Goal: Information Seeking & Learning: Check status

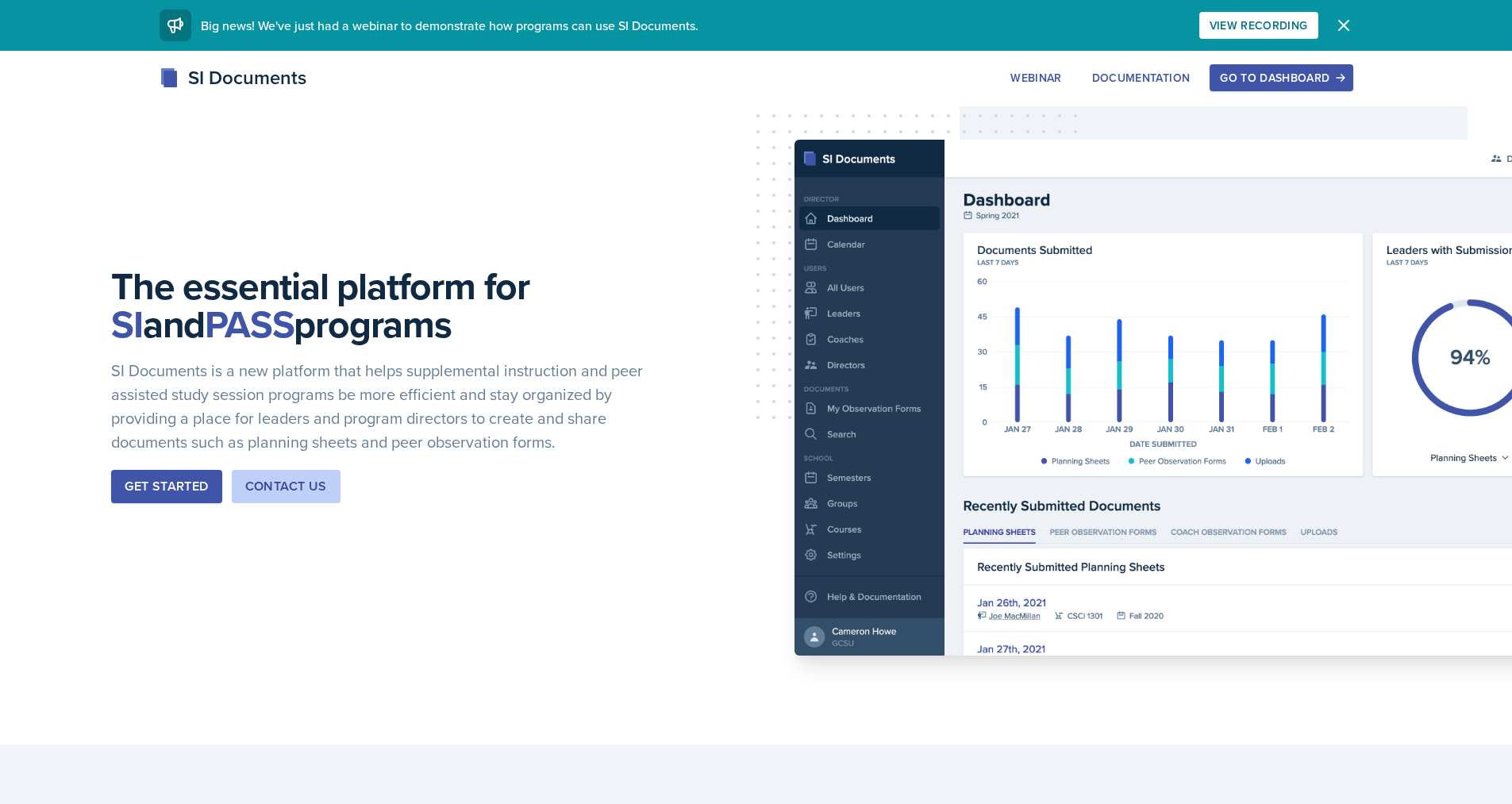
click at [1333, 84] on button "Go to Dashboard" at bounding box center [1281, 77] width 143 height 27
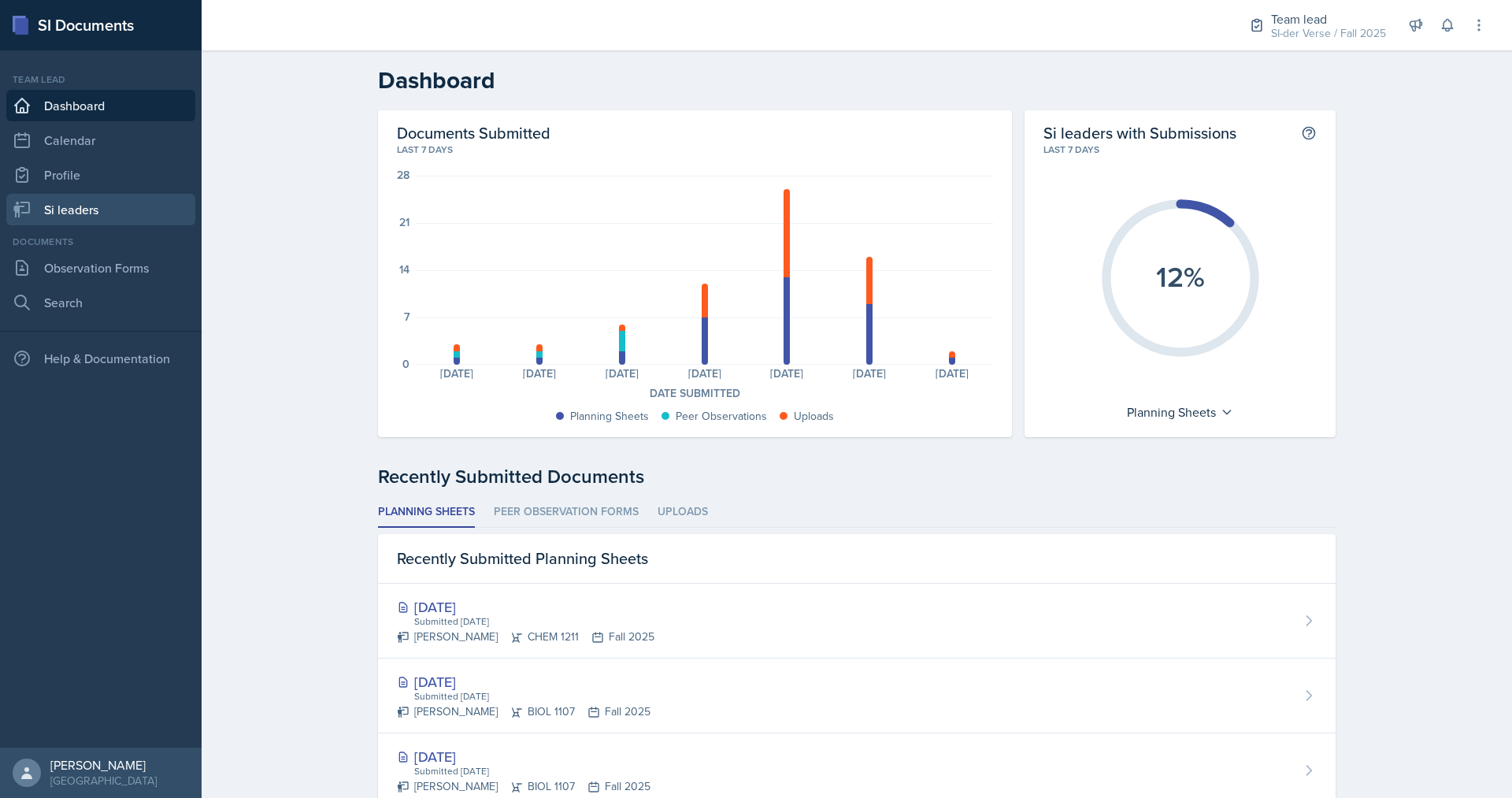
click at [55, 202] on link "Si leaders" at bounding box center [101, 209] width 189 height 32
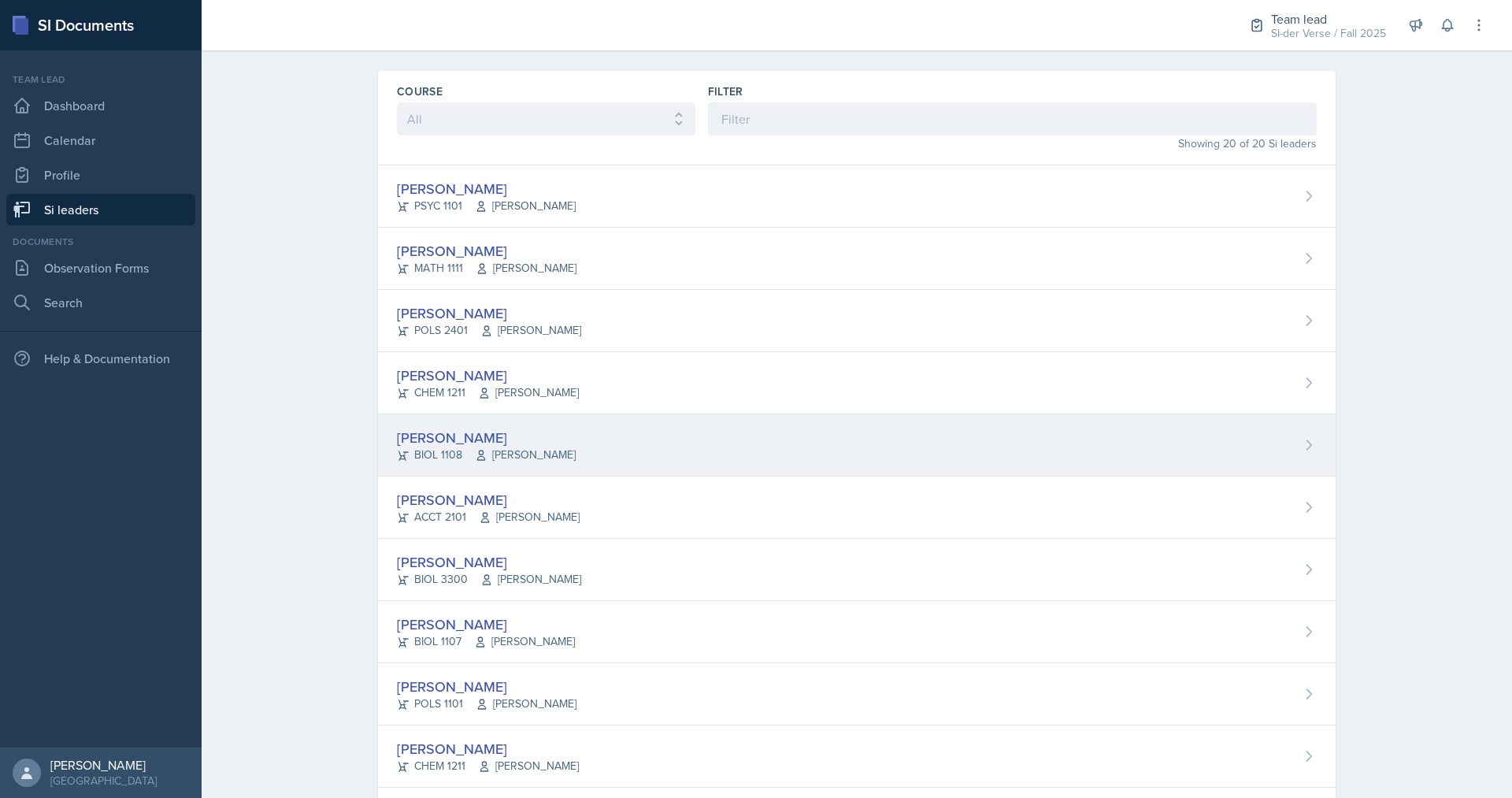
scroll to position [79, 0]
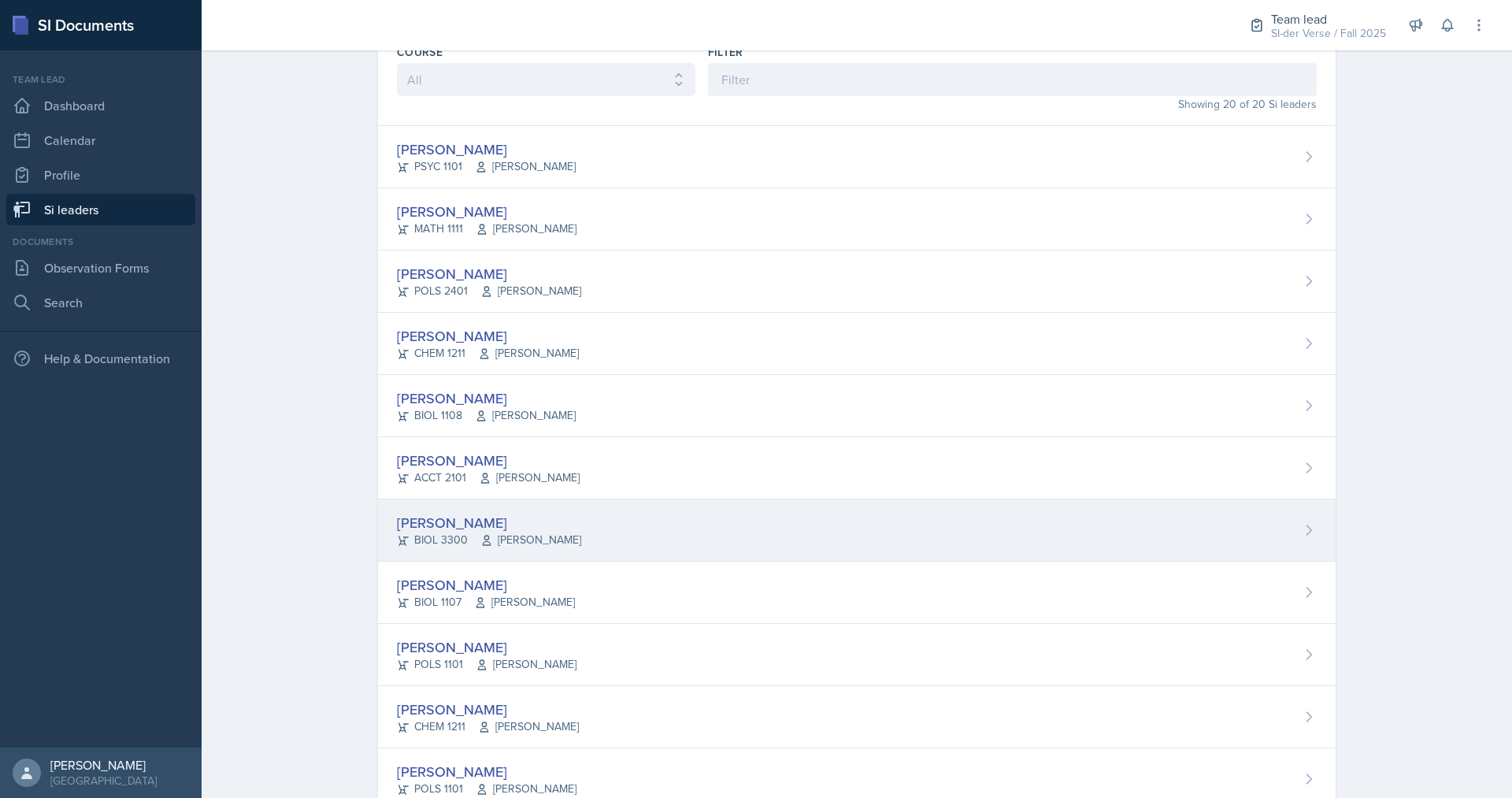
click at [488, 542] on span "[PERSON_NAME]" at bounding box center [530, 540] width 101 height 16
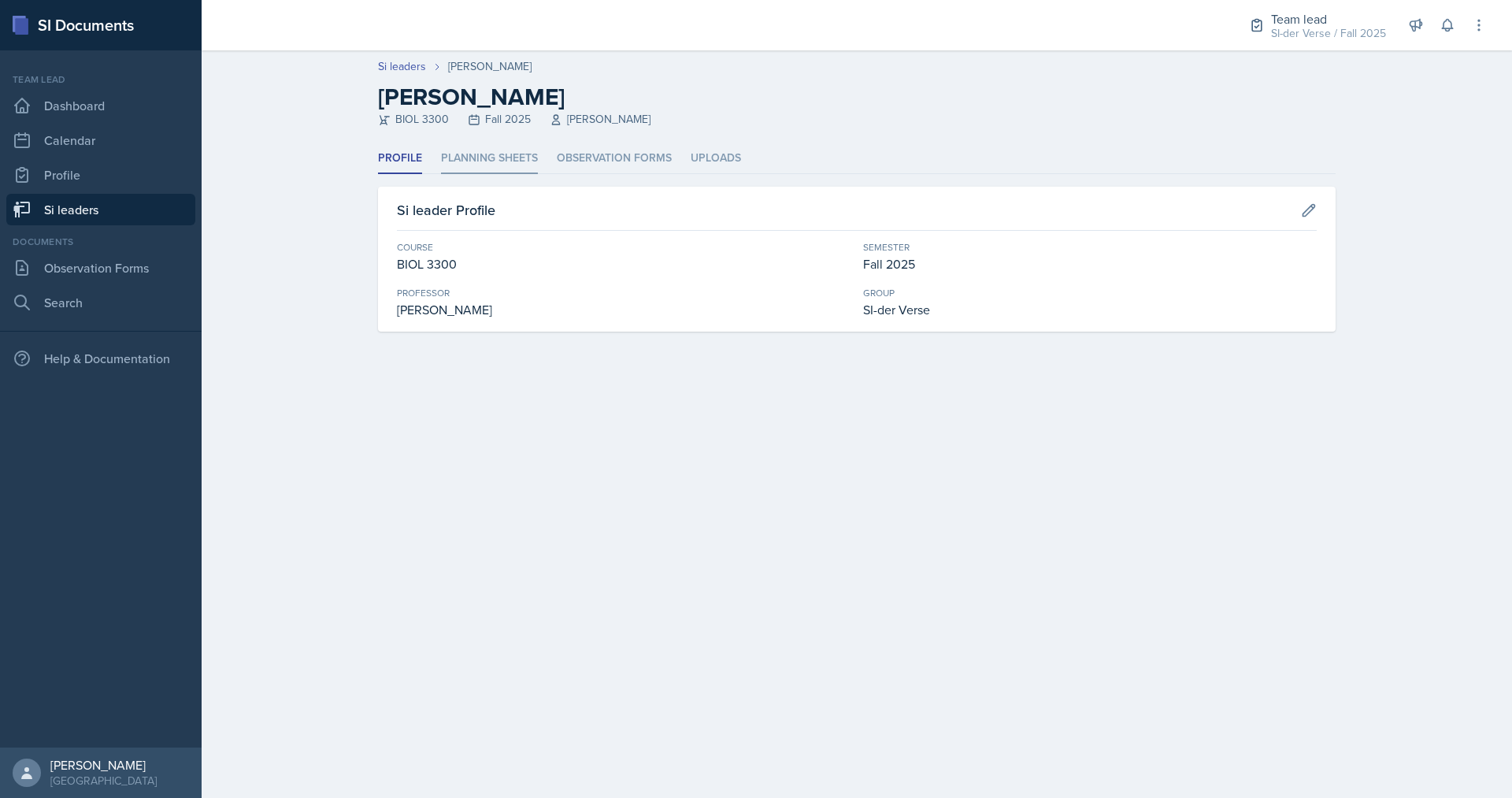
click at [513, 154] on li "Planning Sheets" at bounding box center [489, 159] width 96 height 31
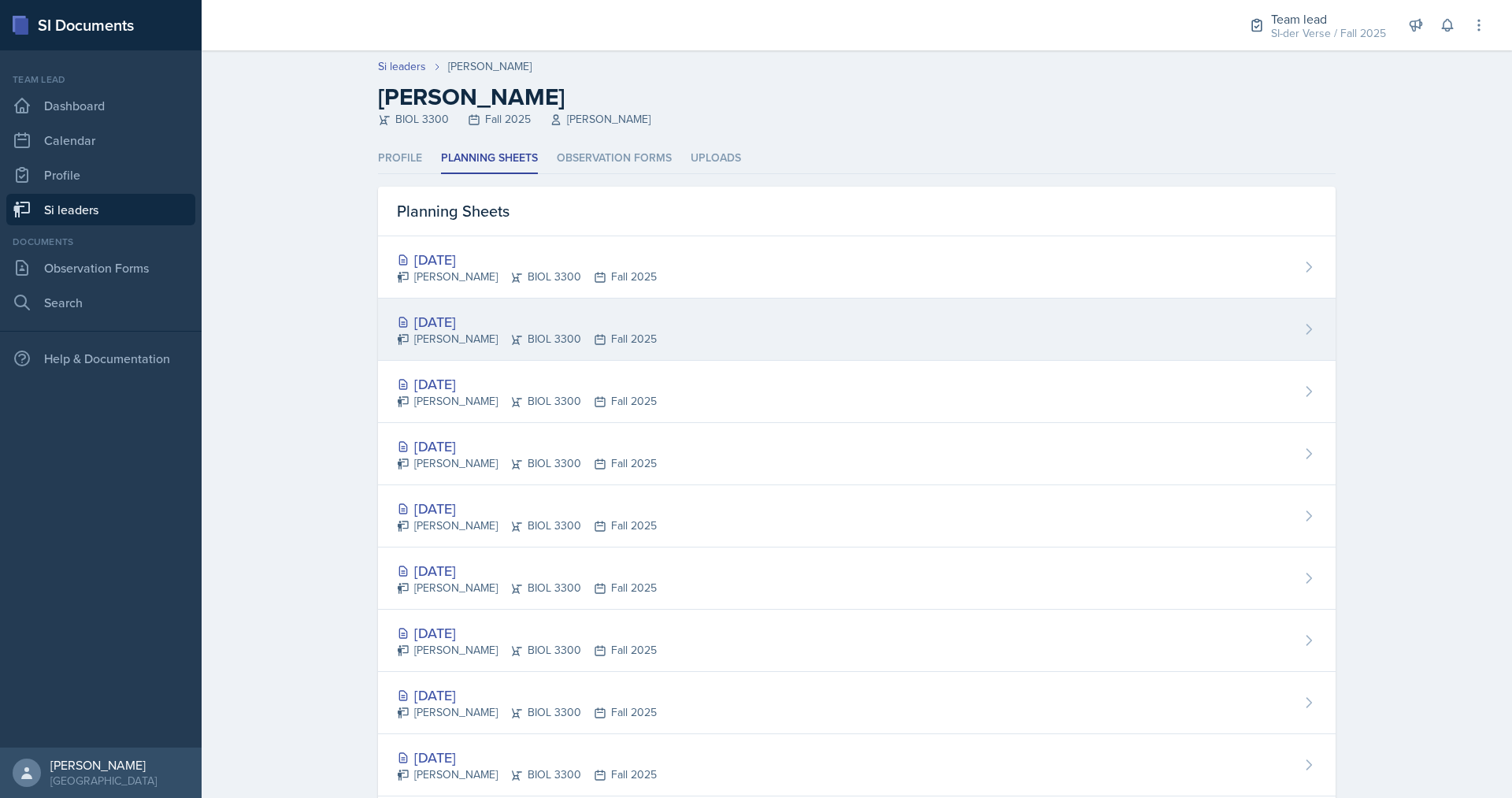
click at [489, 308] on div "[DATE] [PERSON_NAME] BIOL 3300 Fall 2025" at bounding box center [856, 329] width 958 height 62
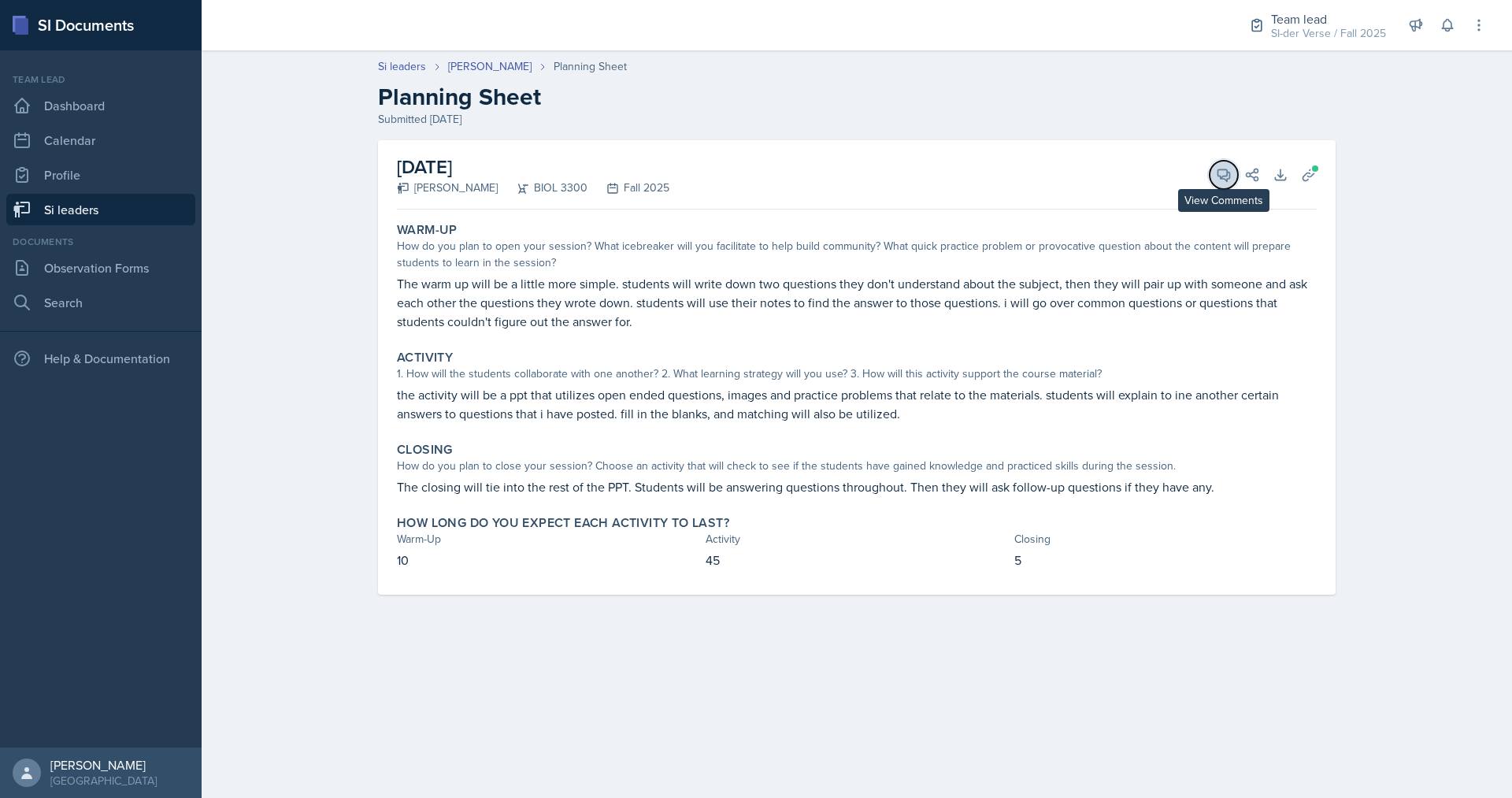
click at [1224, 173] on icon at bounding box center [1224, 175] width 15 height 15
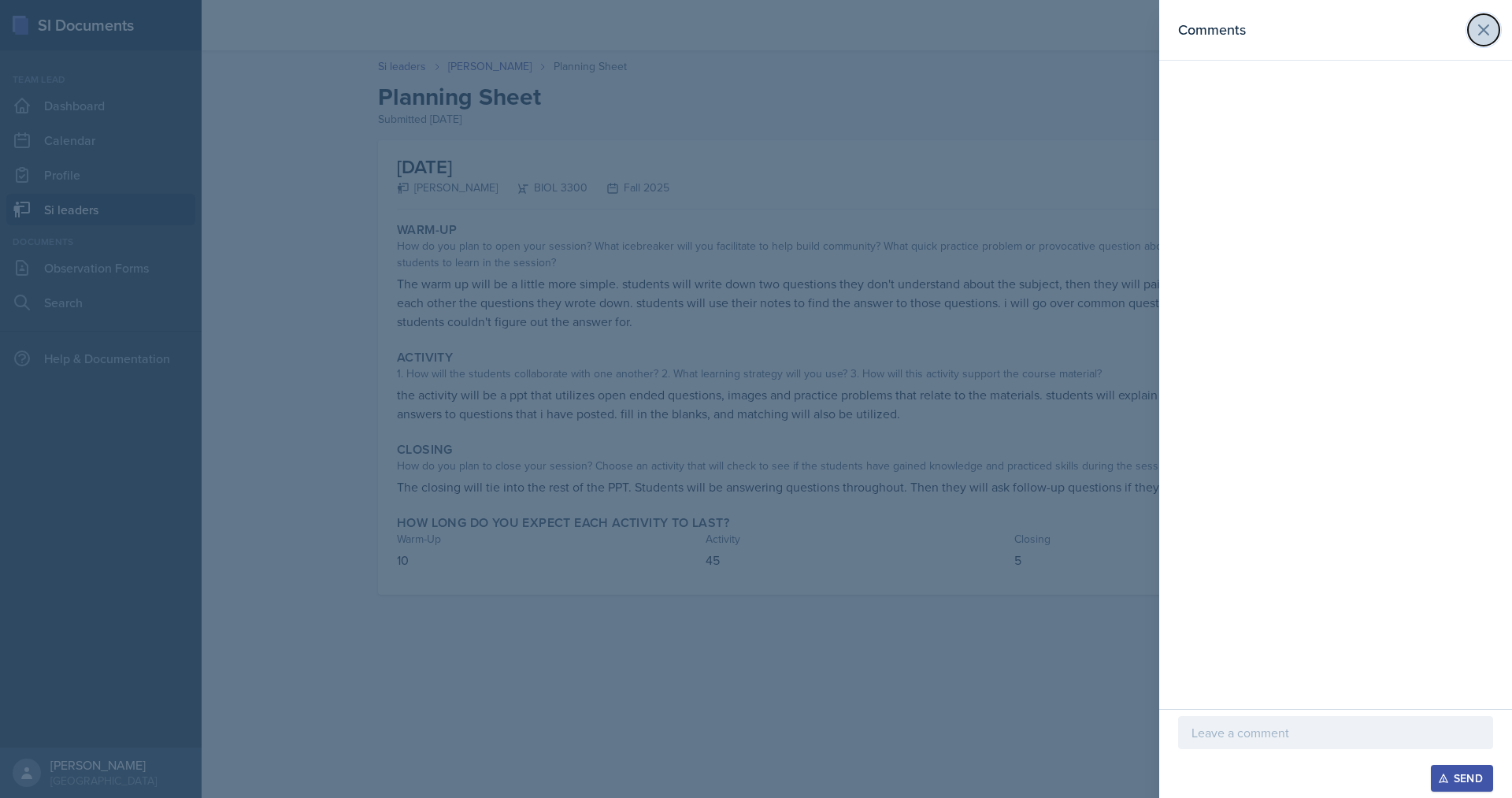
click at [1485, 38] on icon at bounding box center [1483, 30] width 19 height 19
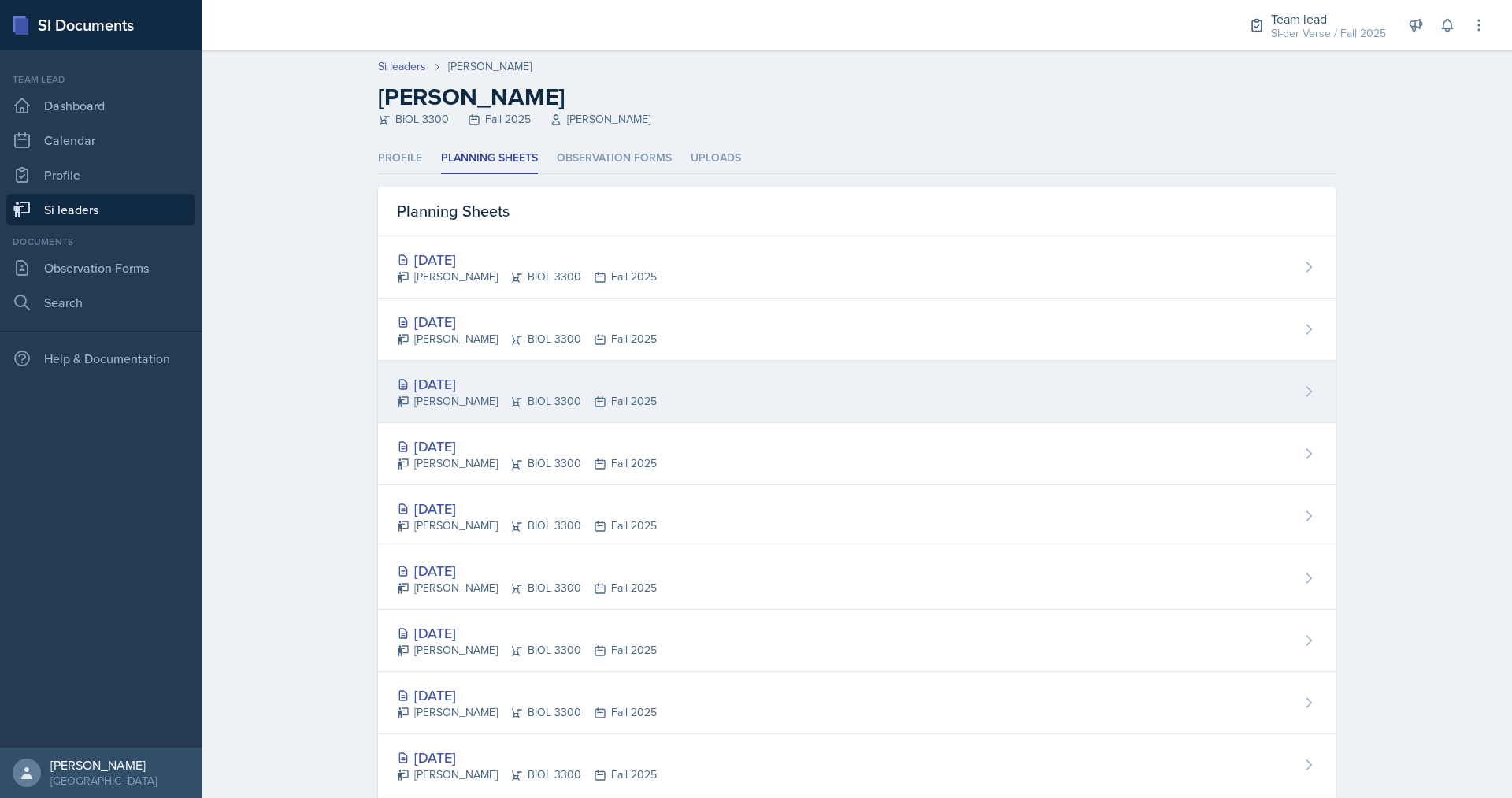
click at [482, 380] on div "[DATE]" at bounding box center [527, 383] width 260 height 21
